Goal: Navigation & Orientation: Find specific page/section

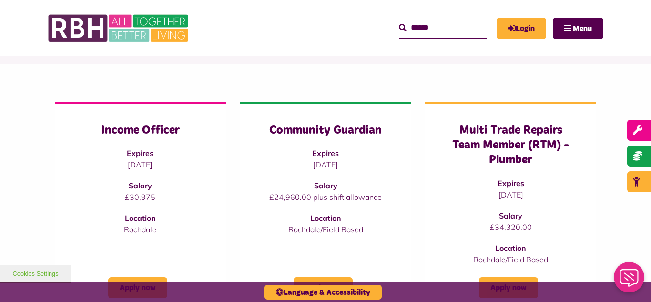
scroll to position [95, 0]
click at [131, 21] on img at bounding box center [119, 28] width 143 height 37
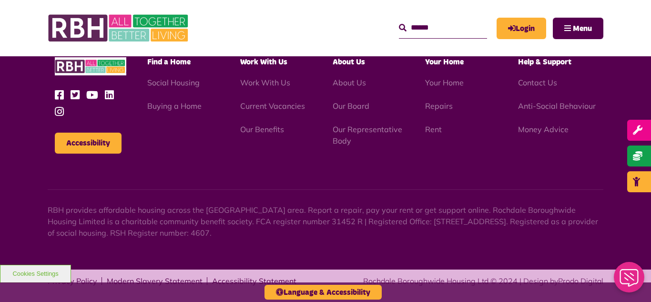
scroll to position [998, 0]
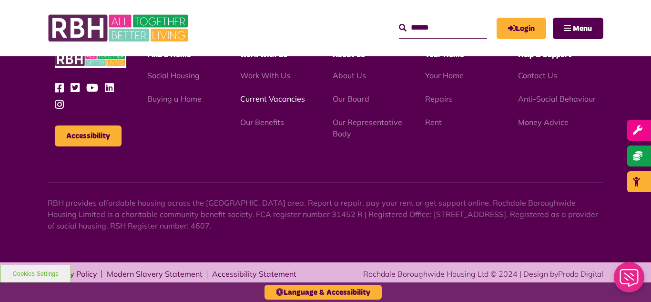
click at [272, 98] on link "Current Vacancies" at bounding box center [272, 99] width 65 height 10
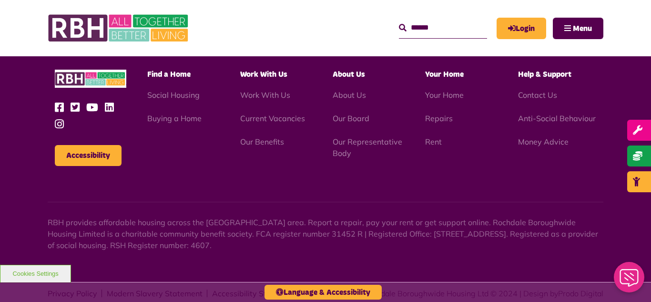
scroll to position [1574, 0]
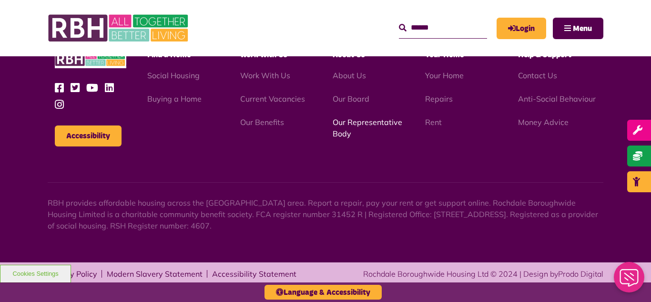
click at [355, 119] on link "Our Representative Body" at bounding box center [368, 127] width 70 height 21
